Goal: Task Accomplishment & Management: Use online tool/utility

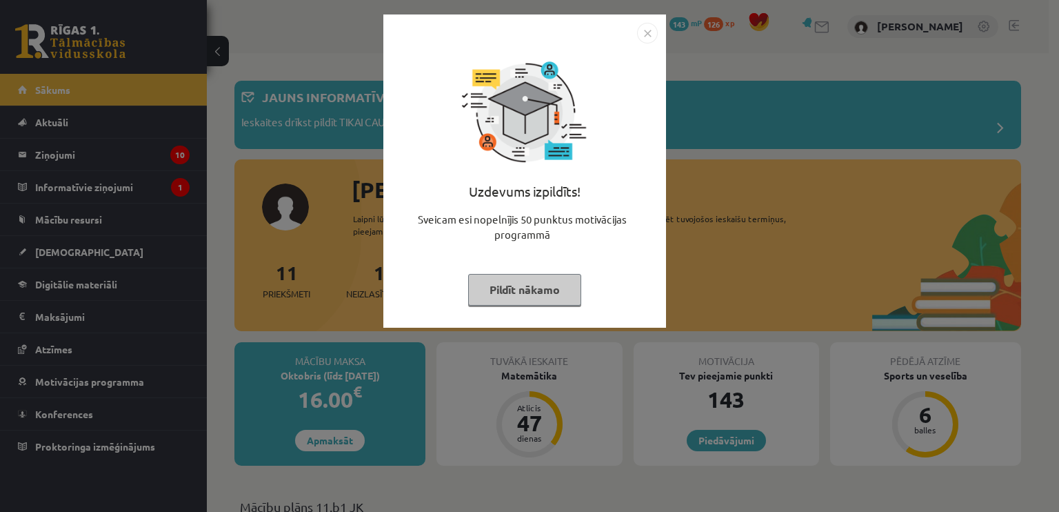
click at [487, 308] on div "Uzdevums izpildīts! Sveicam esi nopelnījis 50 punktus motivācijas programmā Pil…" at bounding box center [525, 181] width 266 height 276
click at [496, 274] on button "Pildīt nākamo" at bounding box center [524, 290] width 113 height 32
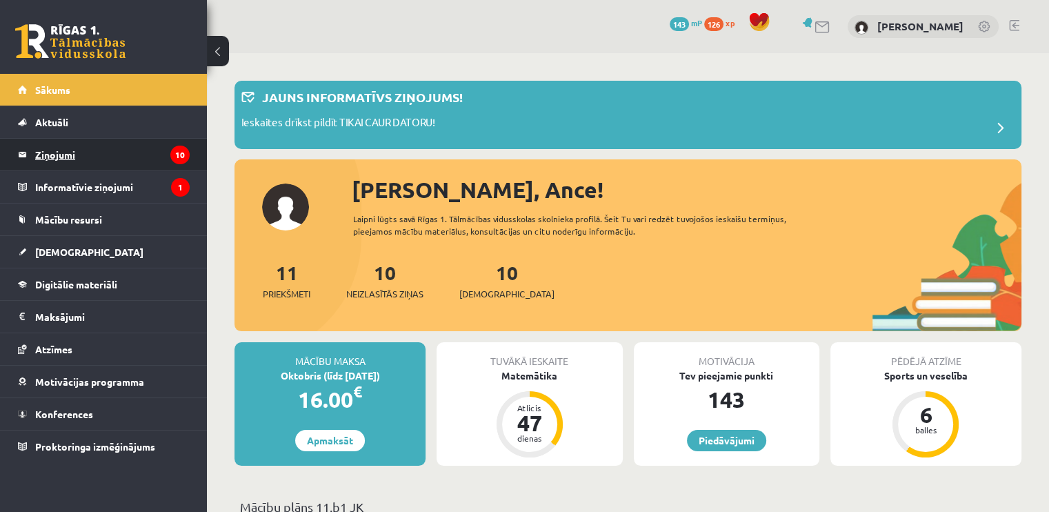
click at [95, 143] on legend "Ziņojumi 10" at bounding box center [112, 155] width 154 height 32
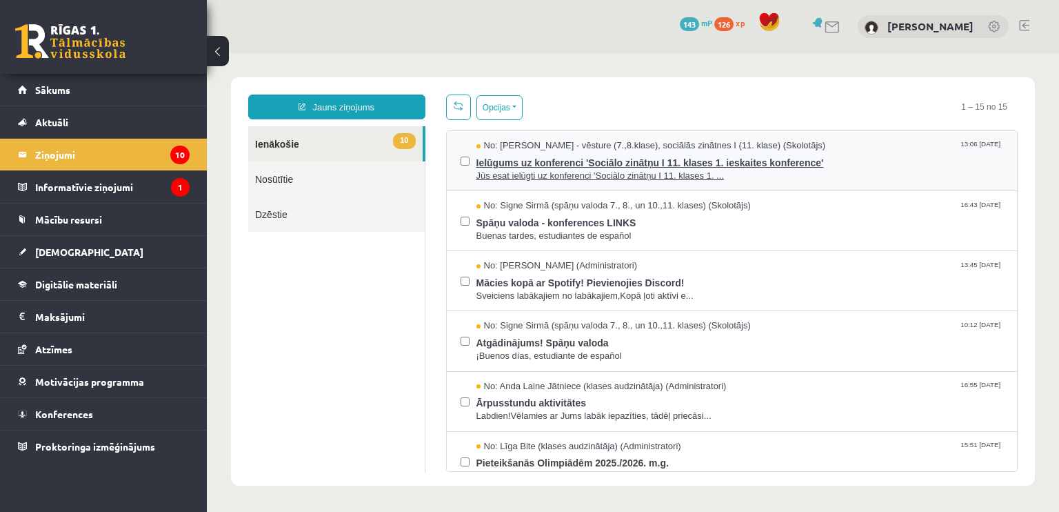
click at [688, 162] on span "Ielūgums uz konferenci 'Sociālo zinātņu I 11. klases 1. ieskaites konference'" at bounding box center [739, 160] width 527 height 17
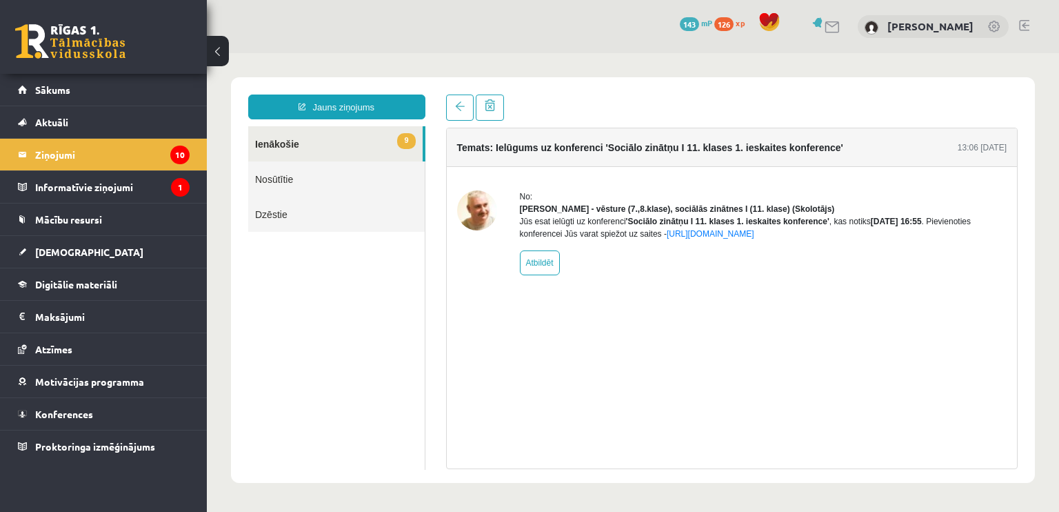
click at [320, 142] on link "9 Ienākošie" at bounding box center [335, 143] width 174 height 35
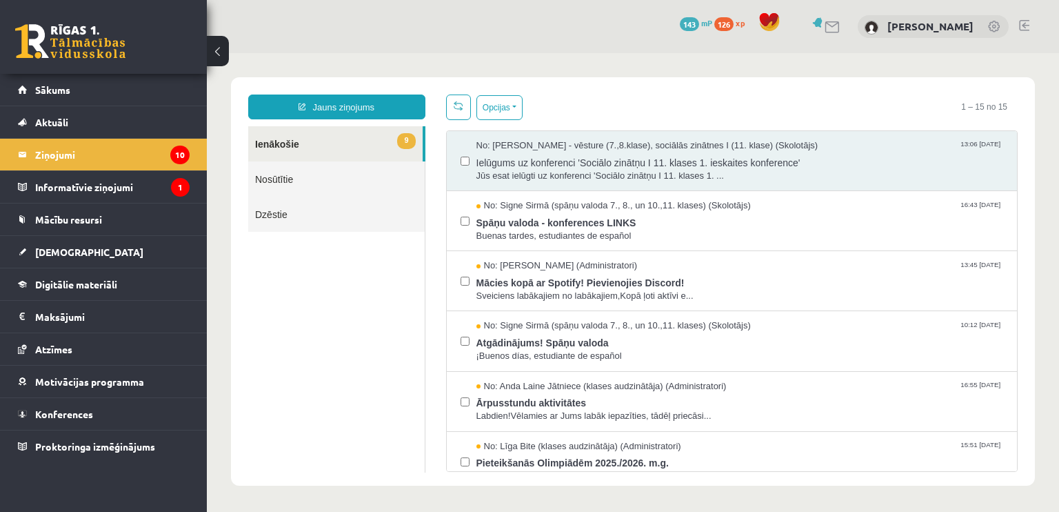
click at [320, 142] on html "Jauns ziņojums 9 Ienākošie Nosūtītie Dzēstie * ********* ********* ******* Opci…" at bounding box center [633, 281] width 852 height 456
click at [510, 108] on button "Opcijas" at bounding box center [499, 107] width 46 height 25
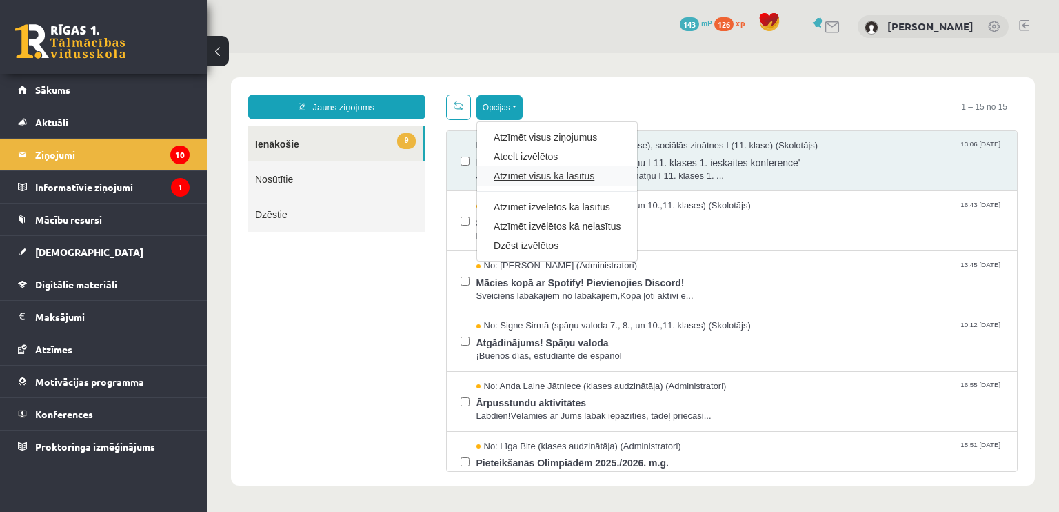
click at [574, 173] on link "Atzīmēt visus kā lasītus" at bounding box center [557, 176] width 127 height 14
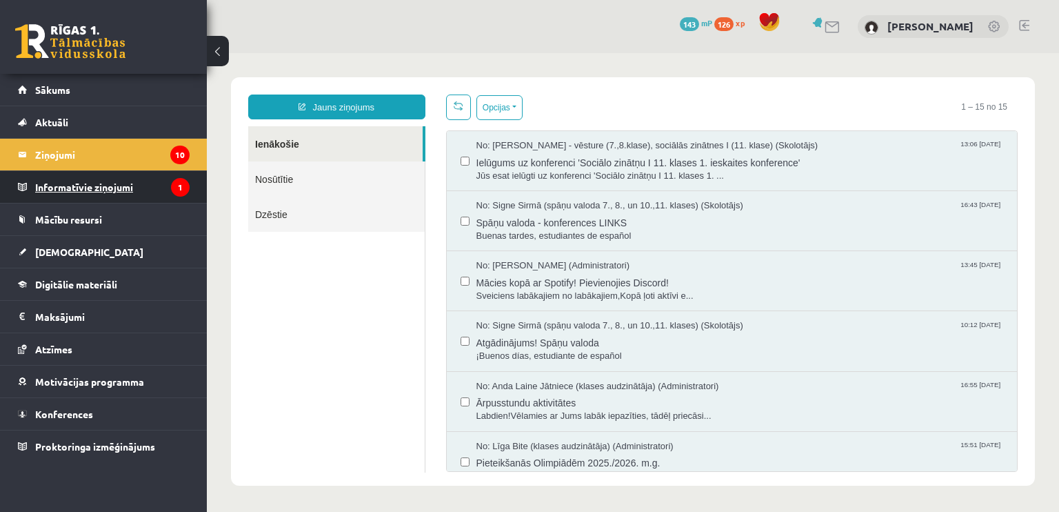
click at [150, 181] on legend "Informatīvie ziņojumi 1" at bounding box center [112, 187] width 154 height 32
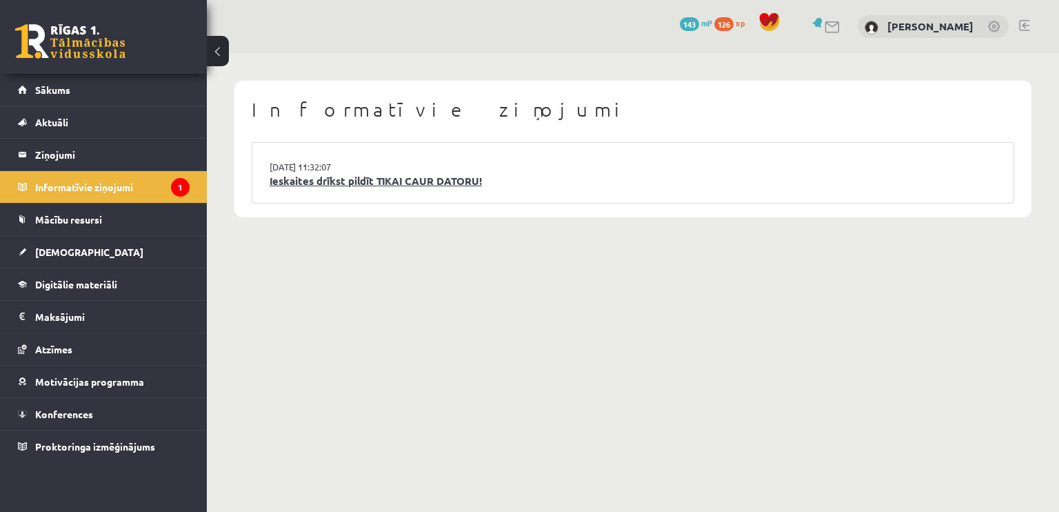
click at [327, 179] on link "Ieskaites drīkst pildīt TIKAI CAUR DATORU!" at bounding box center [633, 181] width 727 height 16
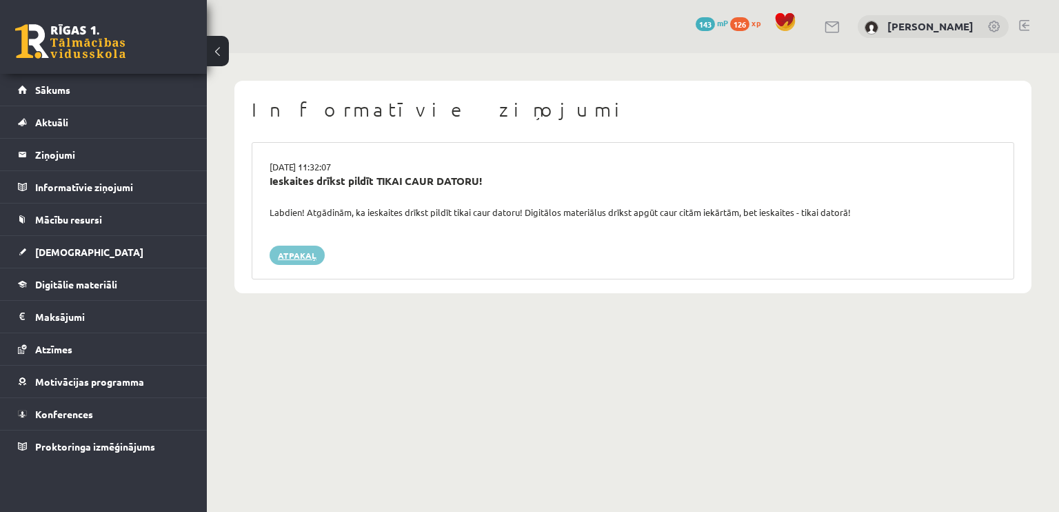
click at [281, 251] on link "Atpakaļ" at bounding box center [297, 254] width 55 height 19
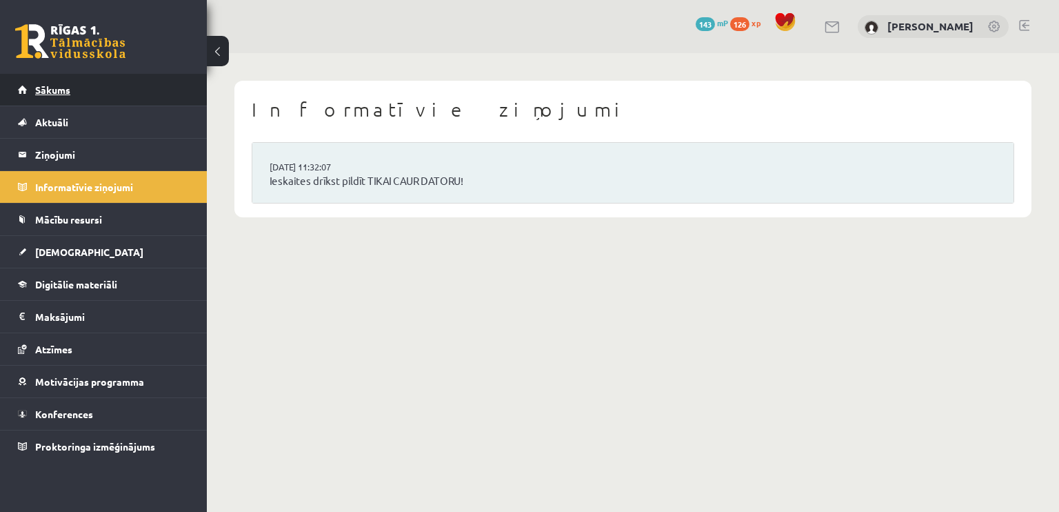
click at [102, 85] on link "Sākums" at bounding box center [104, 90] width 172 height 32
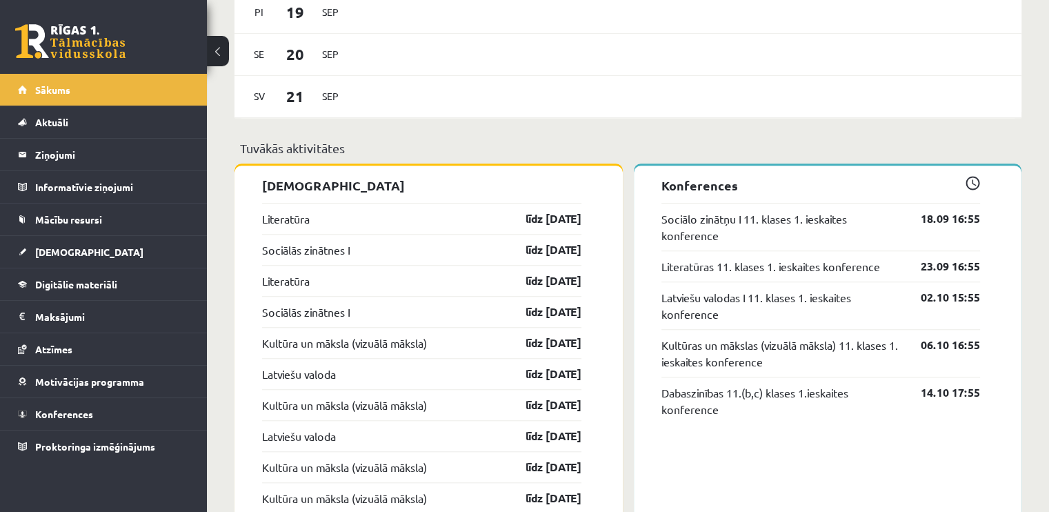
scroll to position [1104, 0]
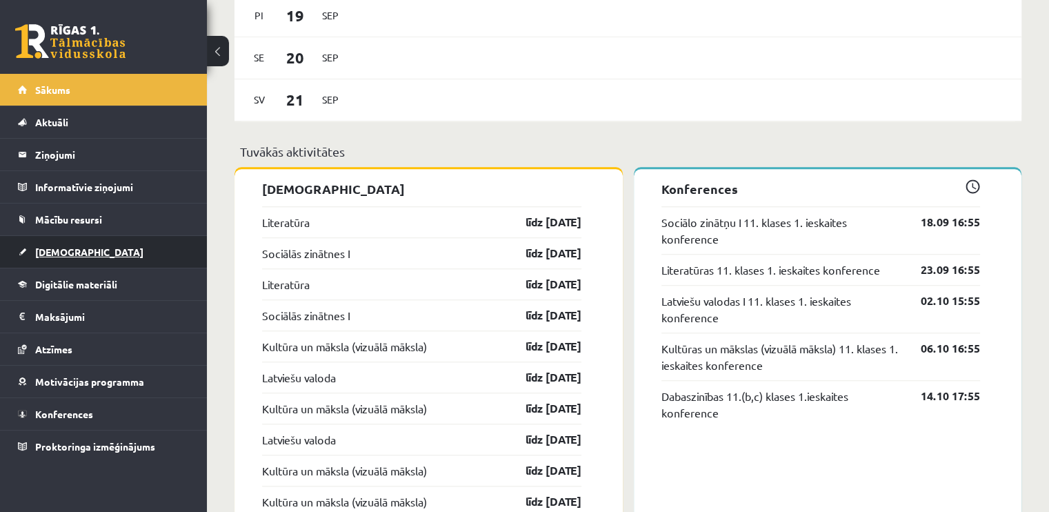
click at [88, 259] on link "[DEMOGRAPHIC_DATA]" at bounding box center [104, 252] width 172 height 32
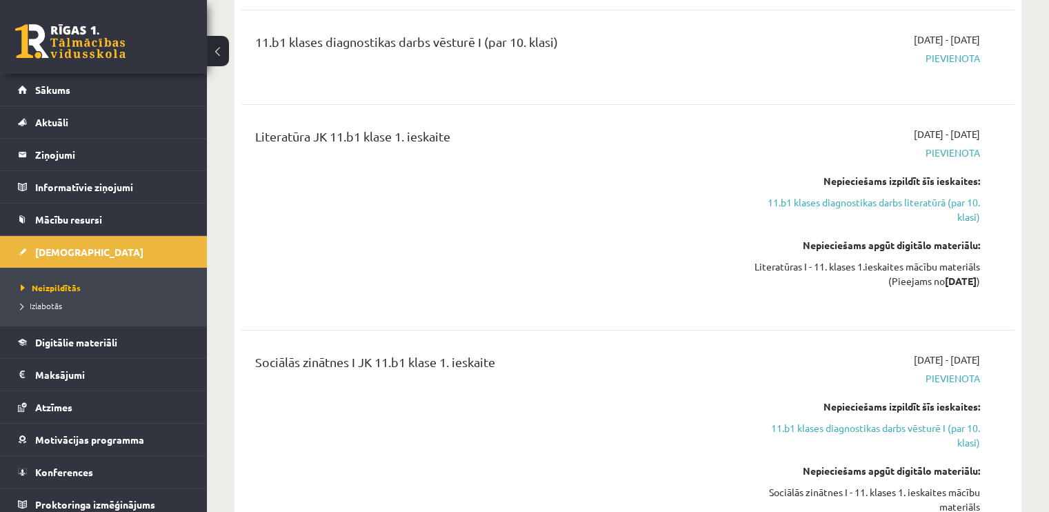
scroll to position [287, 0]
